Goal: Task Accomplishment & Management: Complete application form

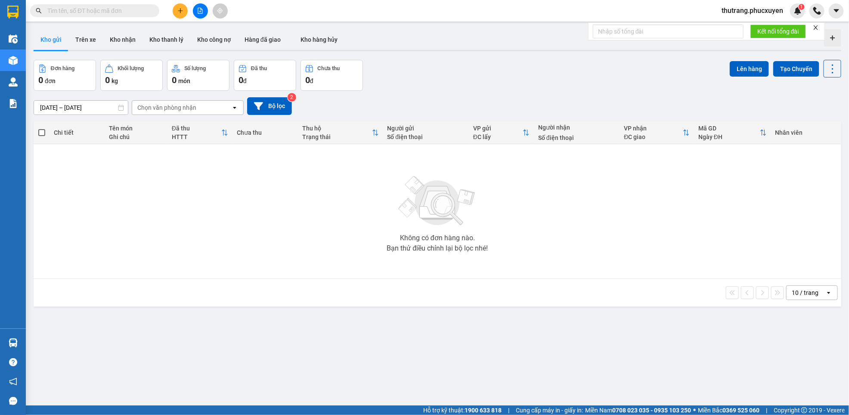
click at [175, 11] on button at bounding box center [180, 10] width 15 height 15
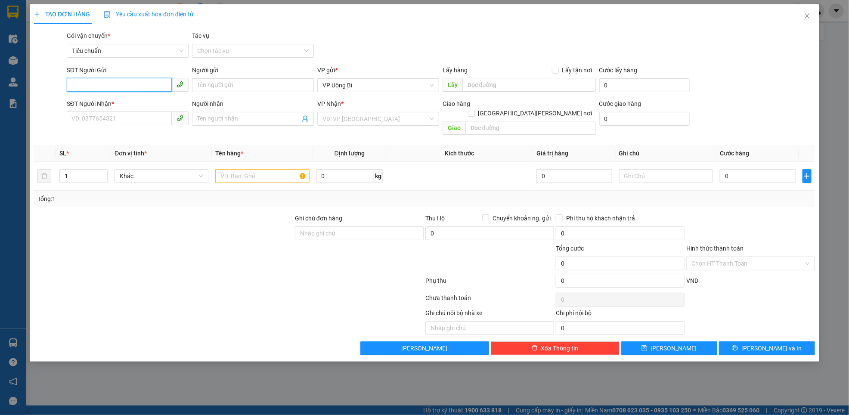
paste input "0973484571"
type input "0973484571"
paste input "0967394756"
type input "0967394756"
click at [354, 118] on input "search" at bounding box center [375, 118] width 105 height 13
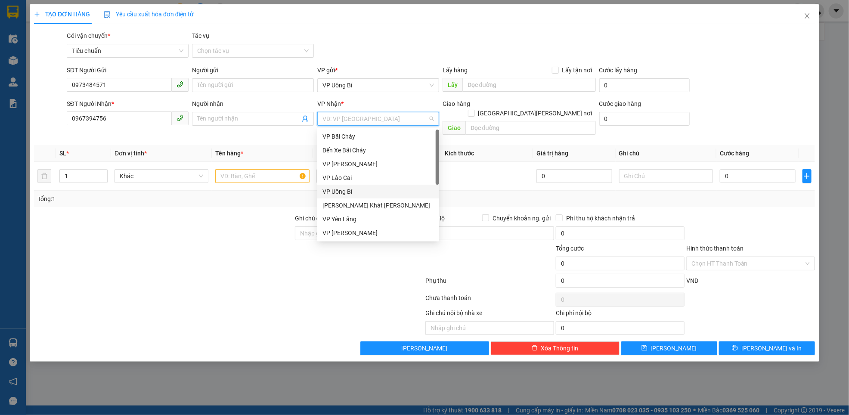
scroll to position [137, 0]
click at [366, 231] on div "VP Dọc đường" at bounding box center [379, 233] width 112 height 9
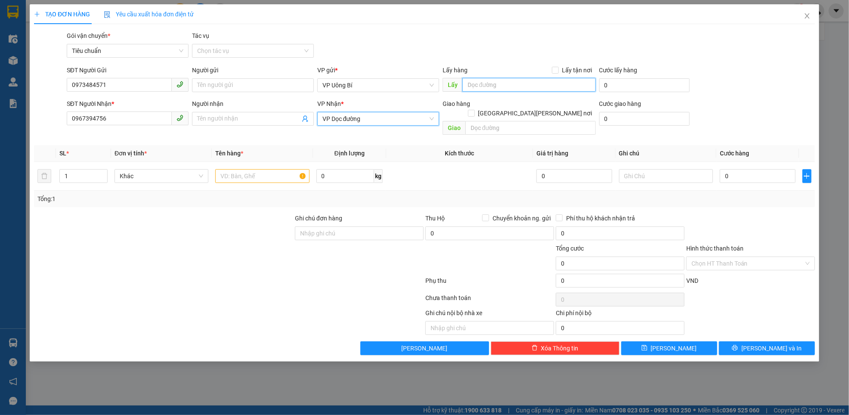
click at [486, 89] on input "text" at bounding box center [528, 85] width 133 height 14
type input "TDN 171"
click at [517, 122] on input "text" at bounding box center [530, 128] width 130 height 14
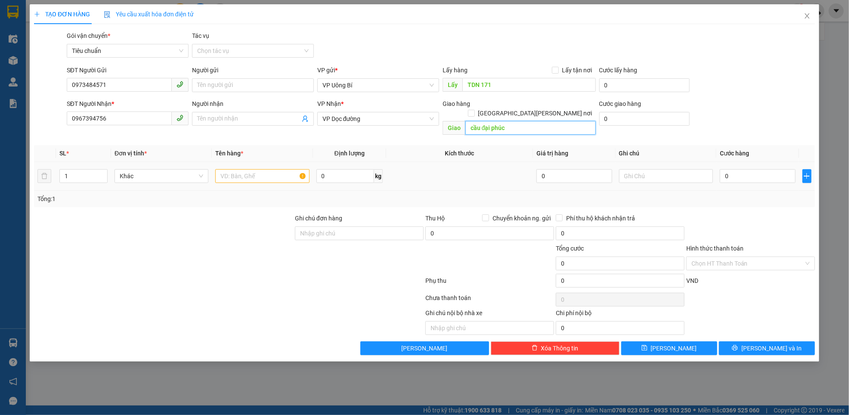
type input "cầu đại phúc"
click at [263, 169] on input "text" at bounding box center [262, 176] width 94 height 14
type input "1 xe máy"
click at [744, 169] on input "0" at bounding box center [758, 176] width 76 height 14
type input "6"
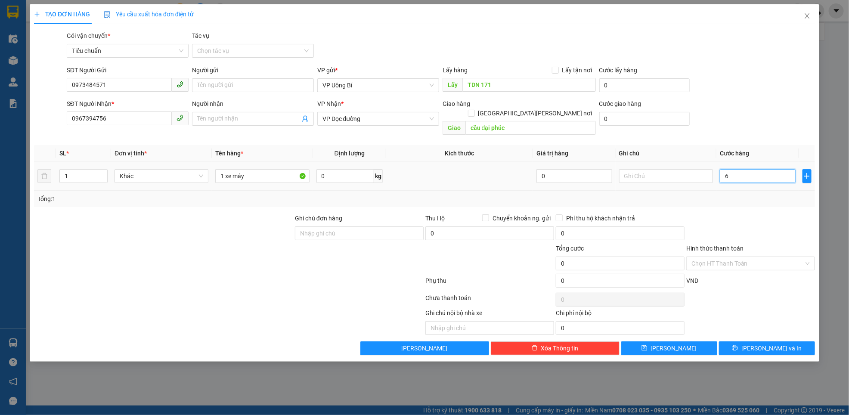
type input "6"
type input "60"
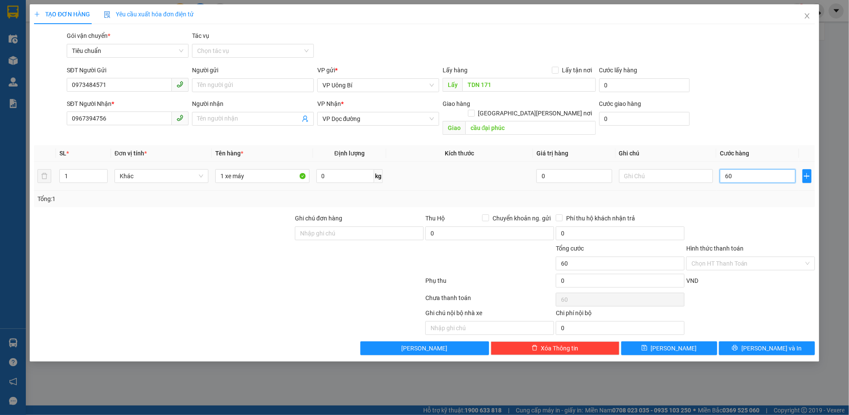
type input "600"
type input "600.000"
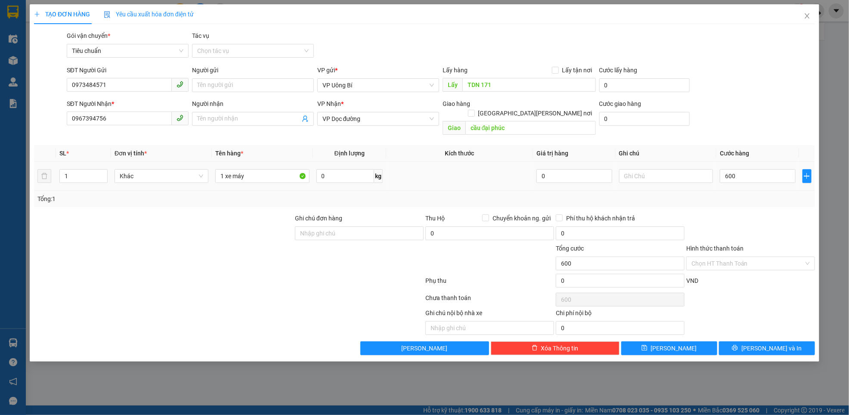
type input "600.000"
click at [734, 194] on div "Tổng: 1" at bounding box center [424, 198] width 774 height 9
click at [682, 341] on button "Lưu" at bounding box center [669, 348] width 96 height 14
type input "0"
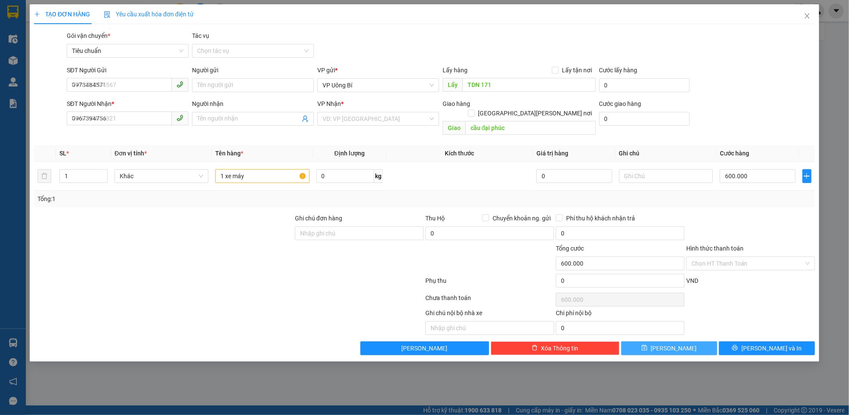
type input "0"
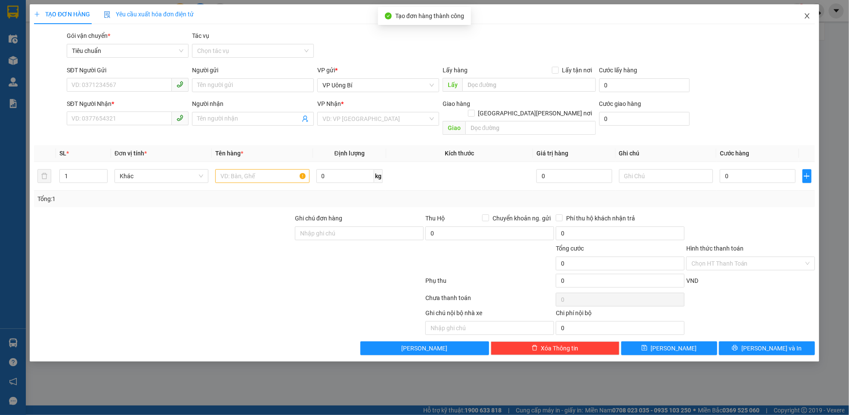
click at [806, 16] on icon "close" at bounding box center [807, 15] width 7 height 7
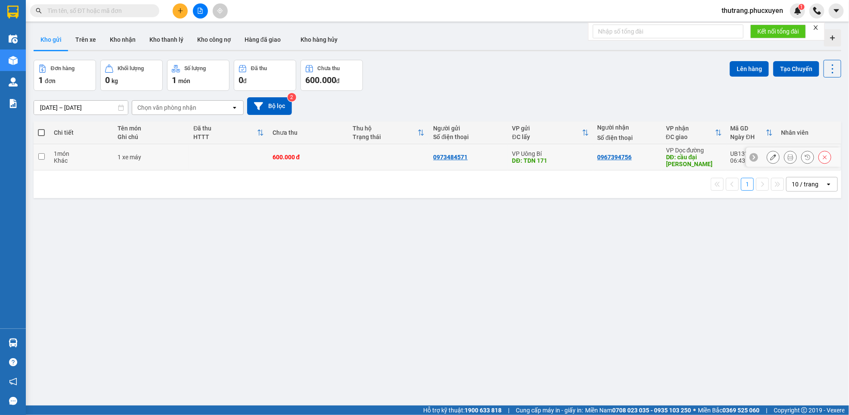
click at [47, 155] on td at bounding box center [42, 157] width 16 height 26
checkbox input "true"
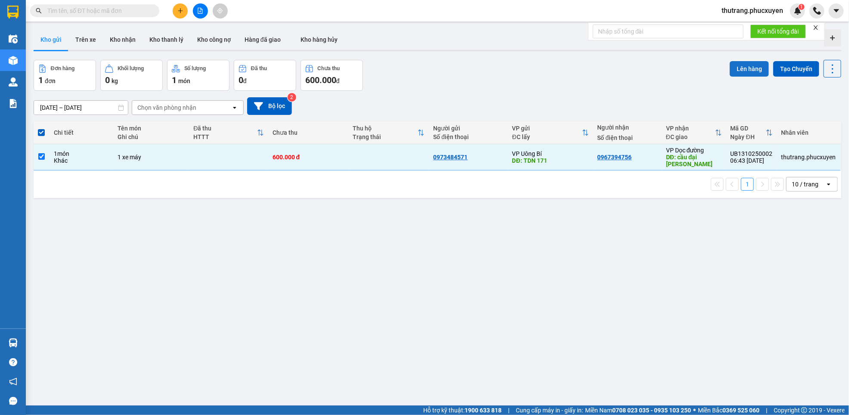
click at [735, 65] on button "Lên hàng" at bounding box center [749, 69] width 39 height 16
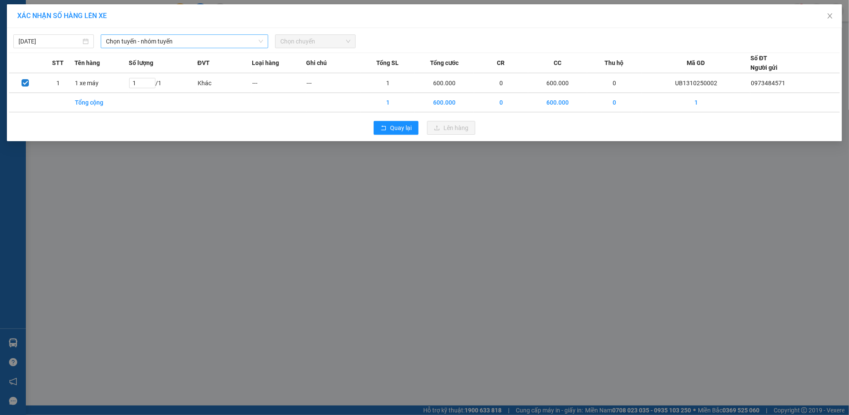
click at [154, 44] on span "Chọn tuyến - nhóm tuyến" at bounding box center [185, 41] width 158 height 13
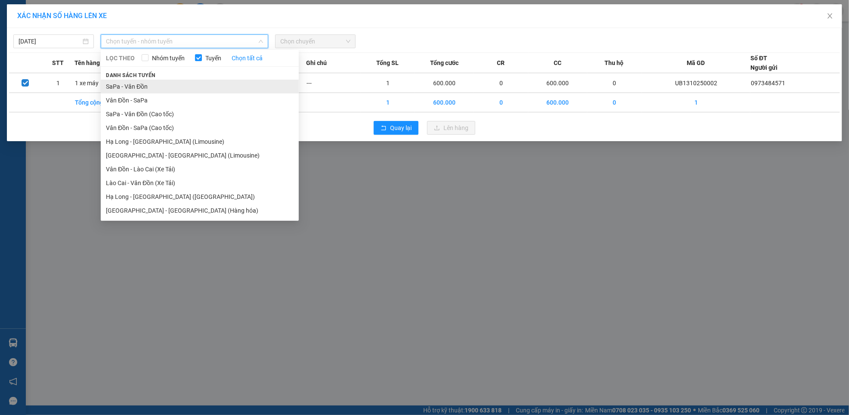
click at [132, 88] on li "SaPa - Vân Đồn" at bounding box center [200, 87] width 198 height 14
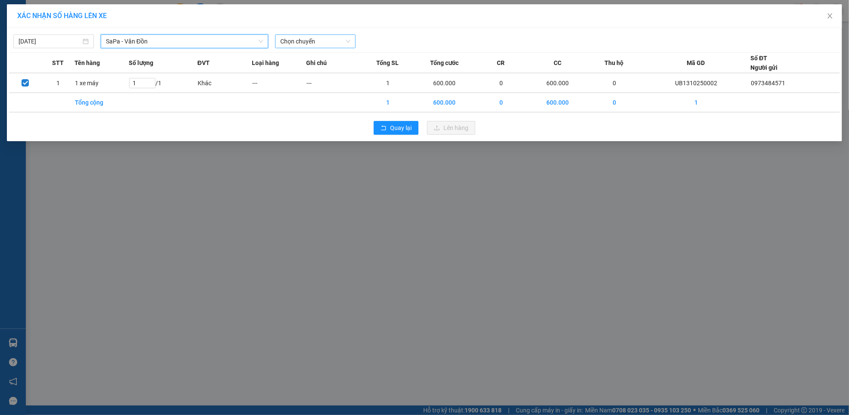
click at [302, 44] on span "Chọn chuyến" at bounding box center [315, 41] width 70 height 13
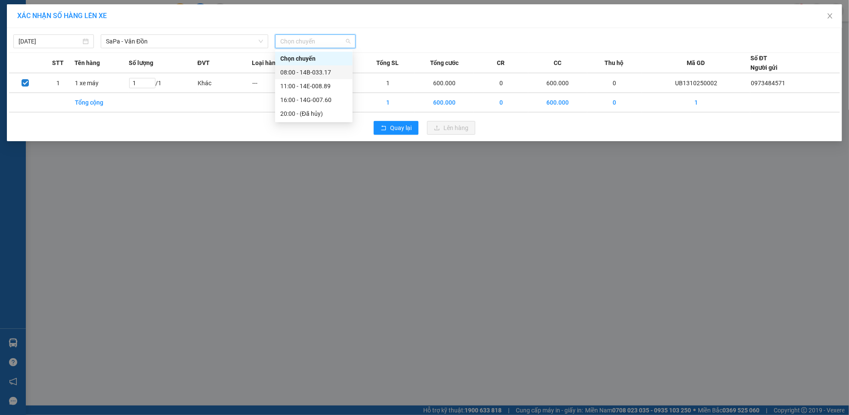
click at [310, 71] on div "08:00 - 14B-033.17" at bounding box center [313, 72] width 67 height 9
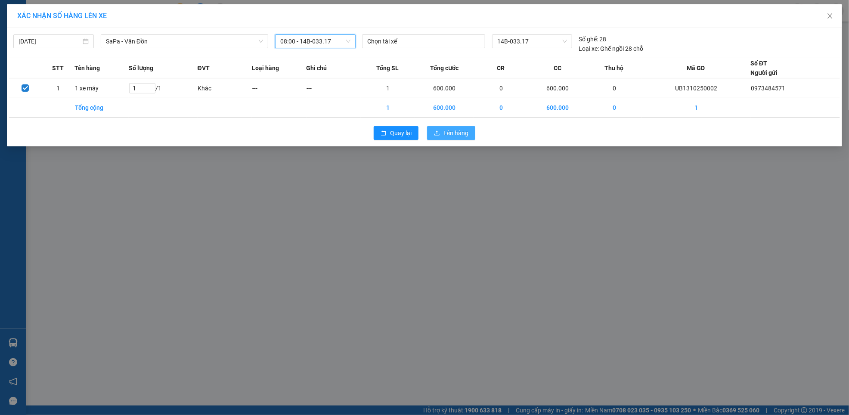
click at [450, 133] on span "Lên hàng" at bounding box center [455, 132] width 25 height 9
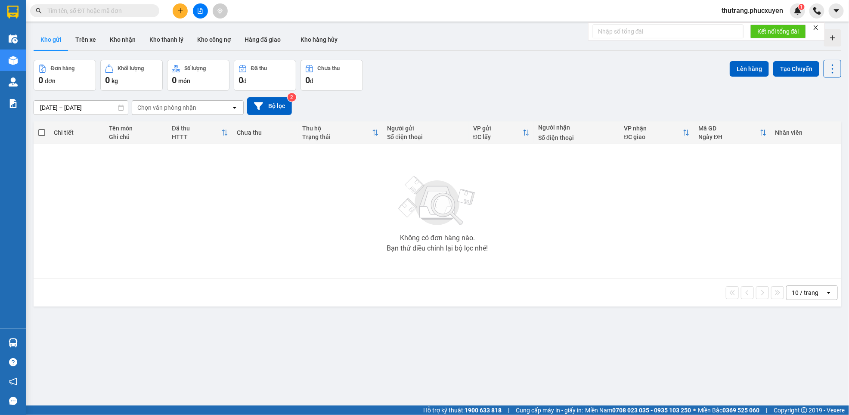
click at [199, 12] on icon "file-add" at bounding box center [200, 11] width 6 height 6
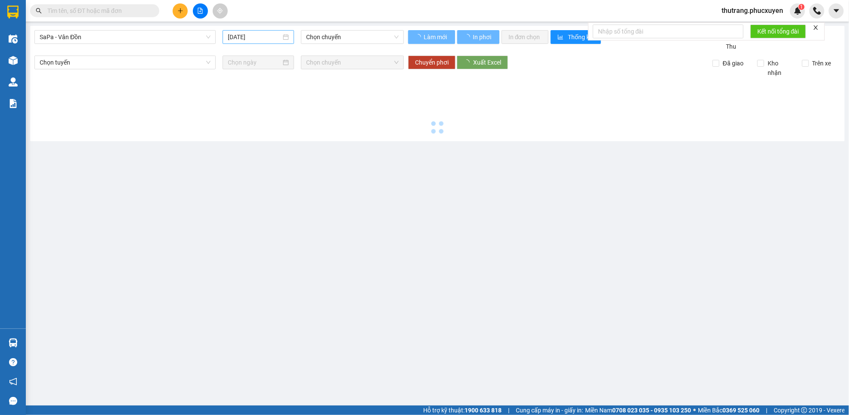
type input "13/10/2025"
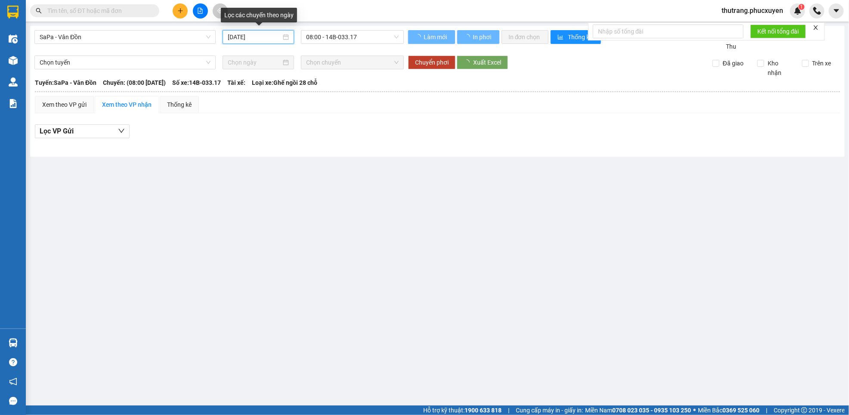
click at [253, 37] on input "13/10/2025" at bounding box center [254, 36] width 53 height 9
click at [323, 37] on span "08:00 - 14B-033.17" at bounding box center [352, 37] width 93 height 13
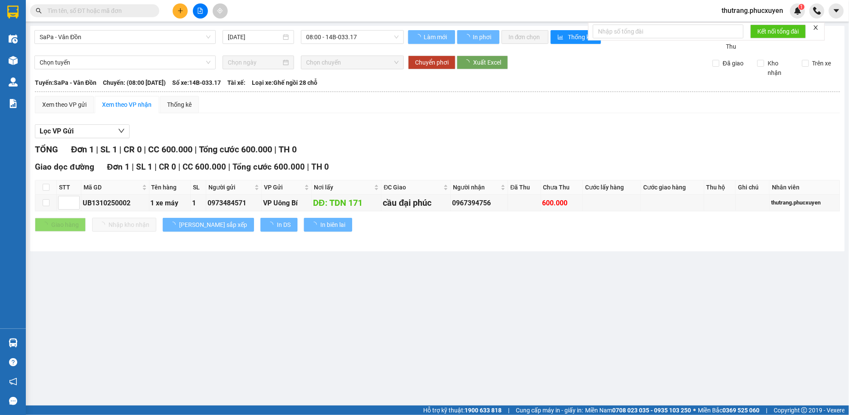
click at [266, 224] on div "Giao hàng Nhập kho nhận Lưu sắp xếp In DS In biên lai" at bounding box center [437, 225] width 805 height 14
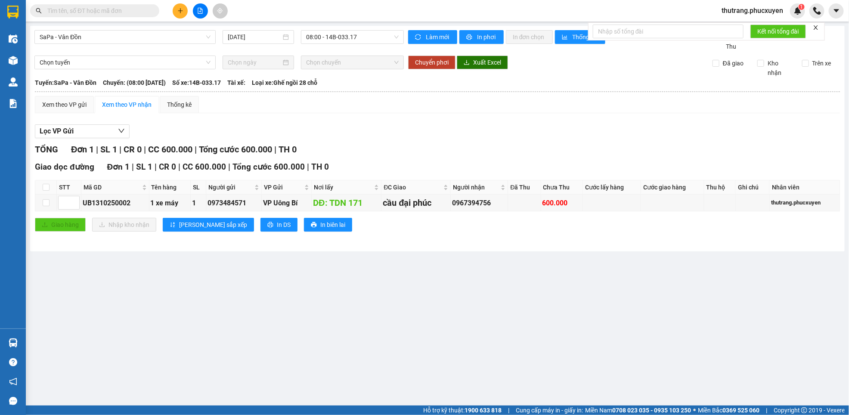
click at [381, 288] on main "SaPa - Vân Đồn 13/10/2025 08:00 - 14B-033.17 Làm mới In phơi In đơn chọn Thống …" at bounding box center [424, 203] width 849 height 406
